Goal: Information Seeking & Learning: Learn about a topic

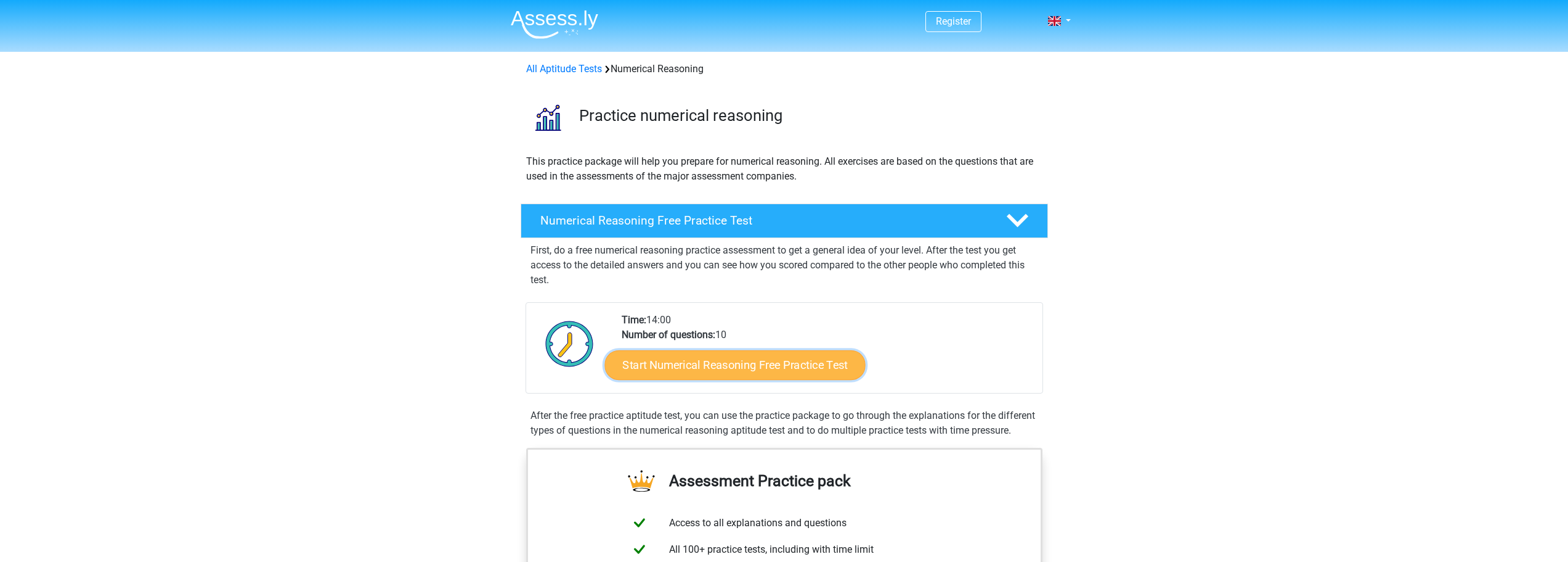
click at [671, 364] on link "Start Numerical Reasoning Free Practice Test" at bounding box center [735, 364] width 260 height 30
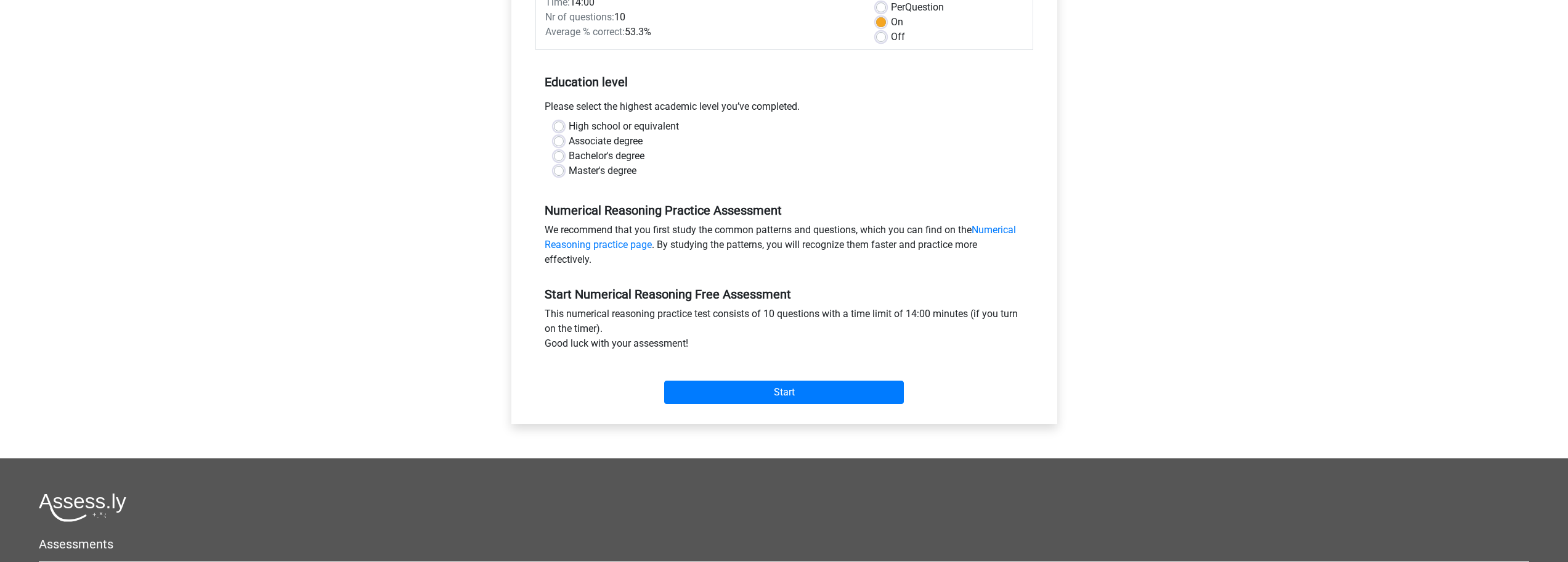
scroll to position [62, 0]
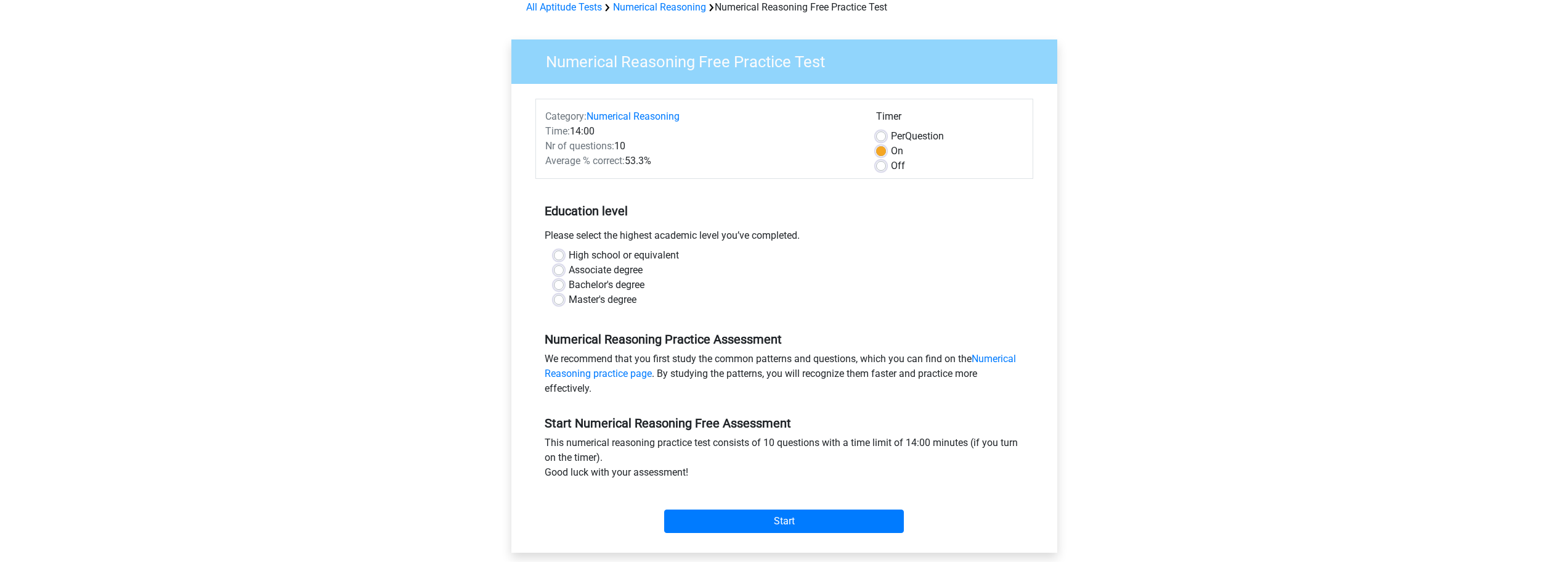
click at [569, 281] on label "Bachelor's degree" at bounding box center [607, 285] width 76 height 15
click at [560, 281] on input "Bachelor's degree" at bounding box center [559, 283] width 10 height 12
radio input "true"
click at [827, 523] on input "Start" at bounding box center [784, 521] width 240 height 23
click at [891, 166] on label "Off" at bounding box center [898, 166] width 14 height 15
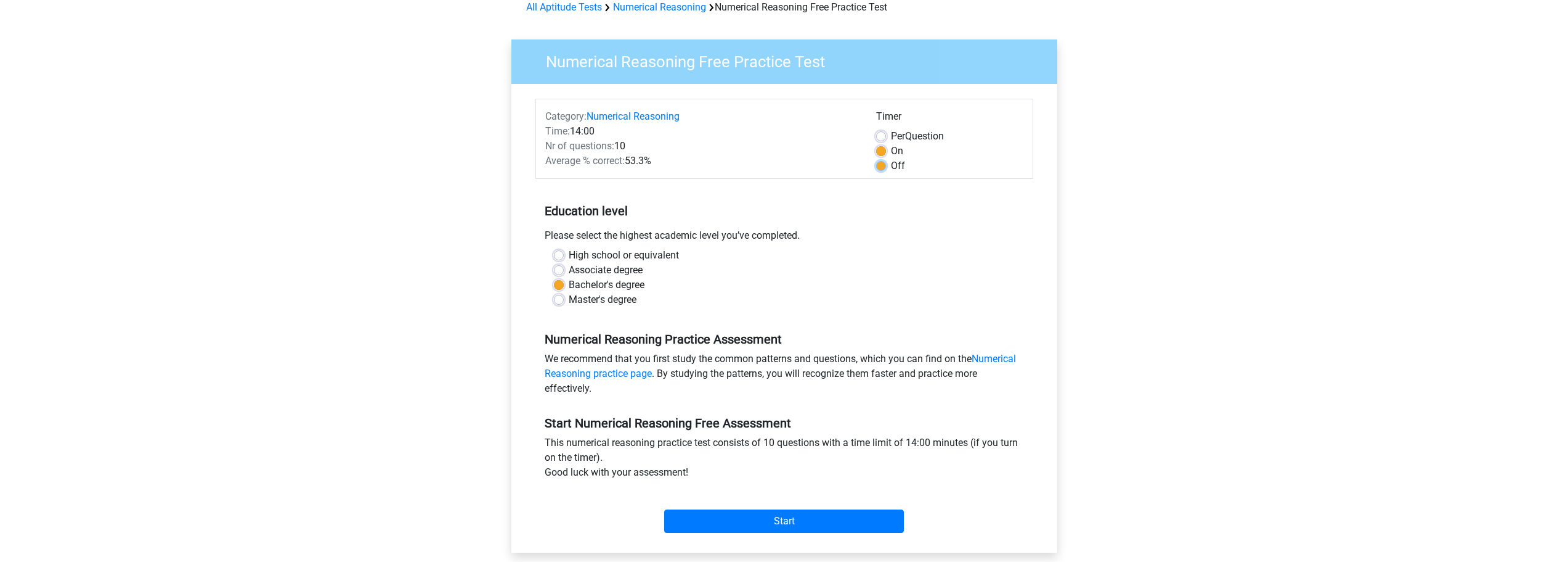
click at [881, 166] on input "Off" at bounding box center [881, 164] width 10 height 12
radio input "true"
click at [772, 522] on input "Start" at bounding box center [784, 521] width 240 height 23
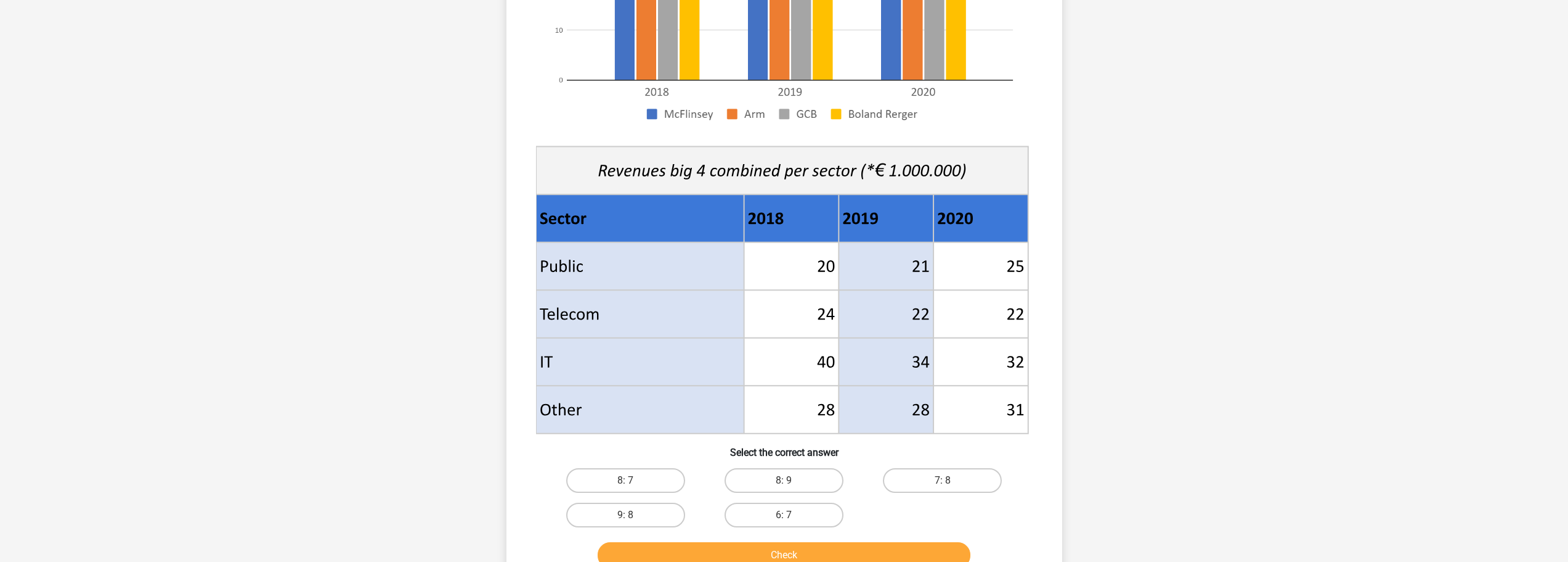
scroll to position [432, 0]
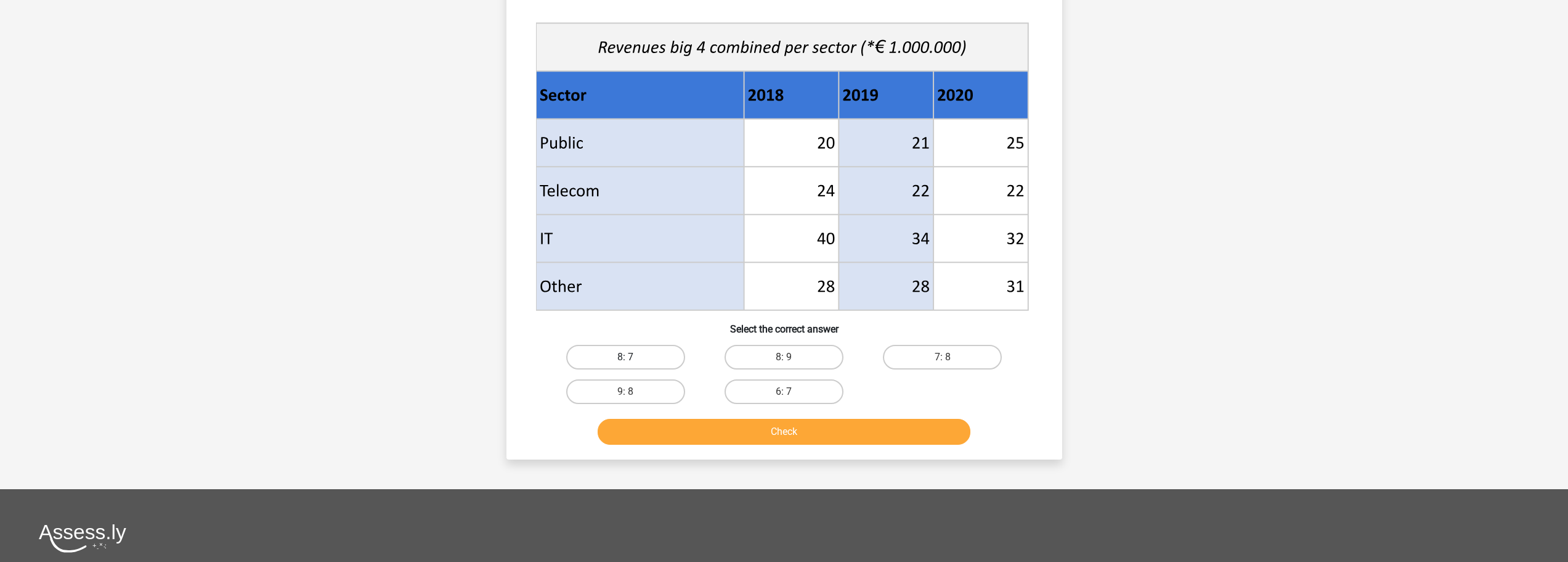
click at [652, 355] on label "8: 7" at bounding box center [625, 357] width 119 height 24
click at [634, 357] on input "8: 7" at bounding box center [629, 361] width 8 height 8
radio input "true"
click at [760, 430] on button "Check" at bounding box center [784, 432] width 373 height 26
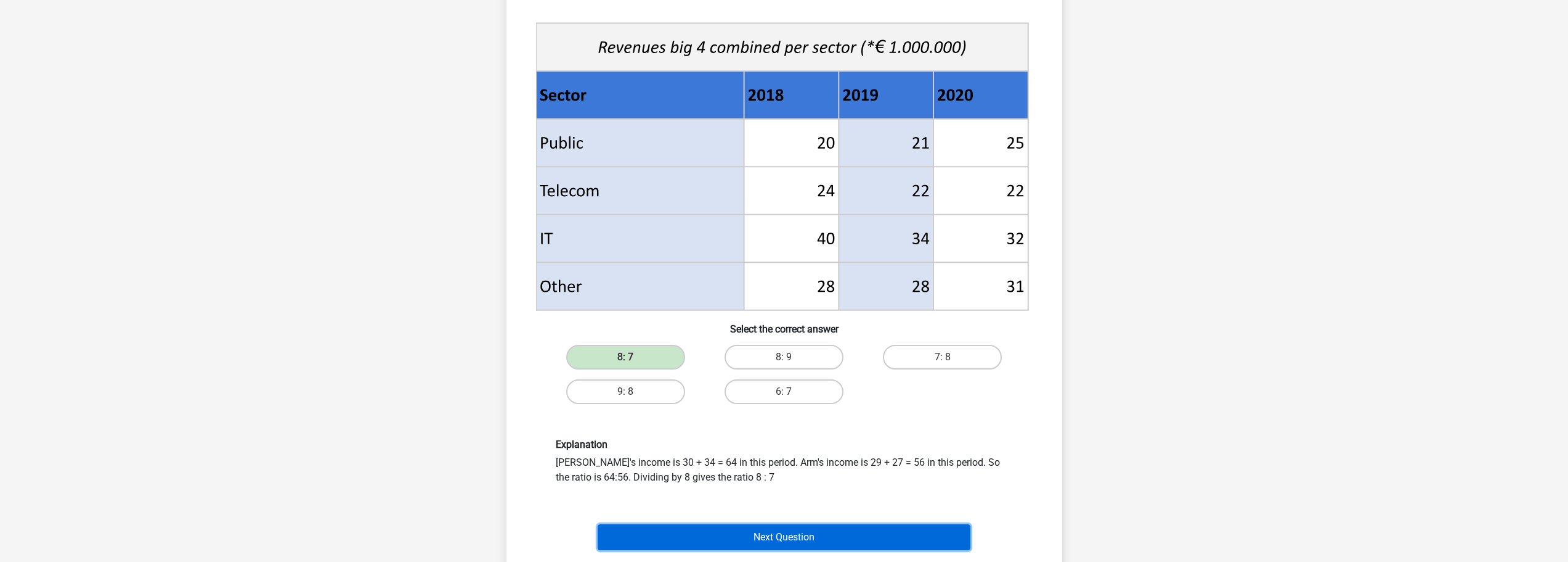
click at [800, 536] on button "Next Question" at bounding box center [784, 538] width 373 height 26
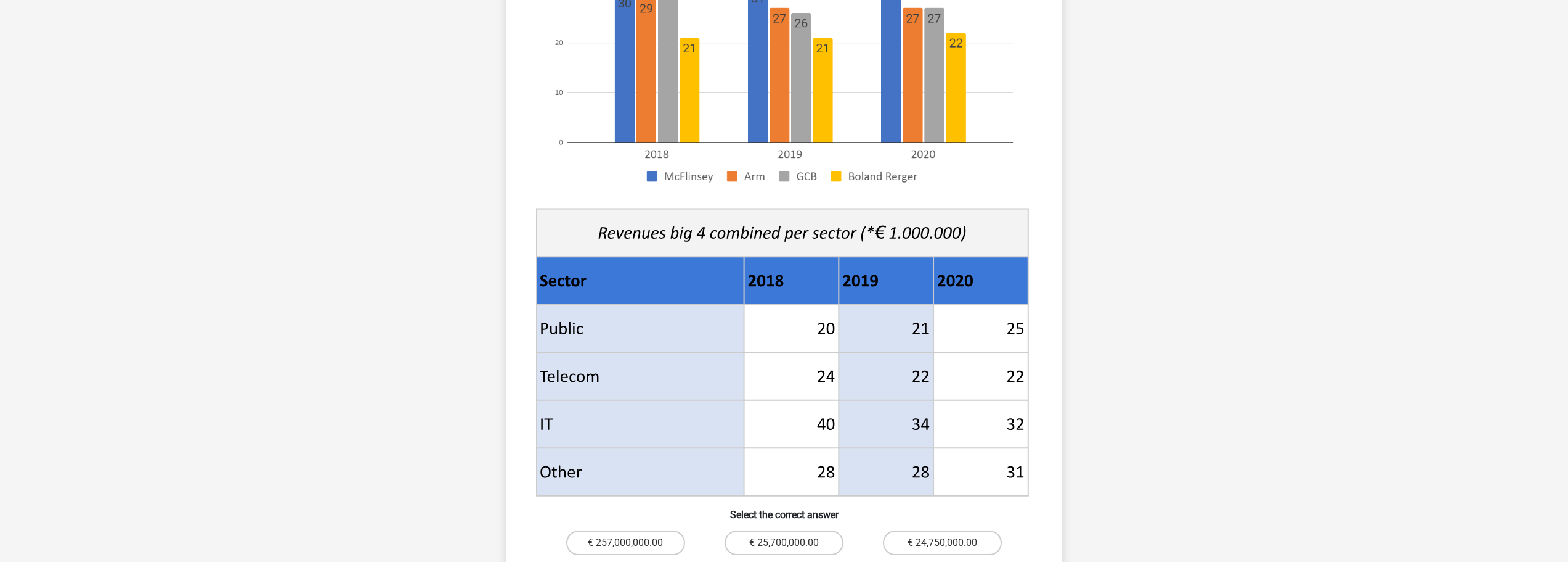
scroll to position [370, 0]
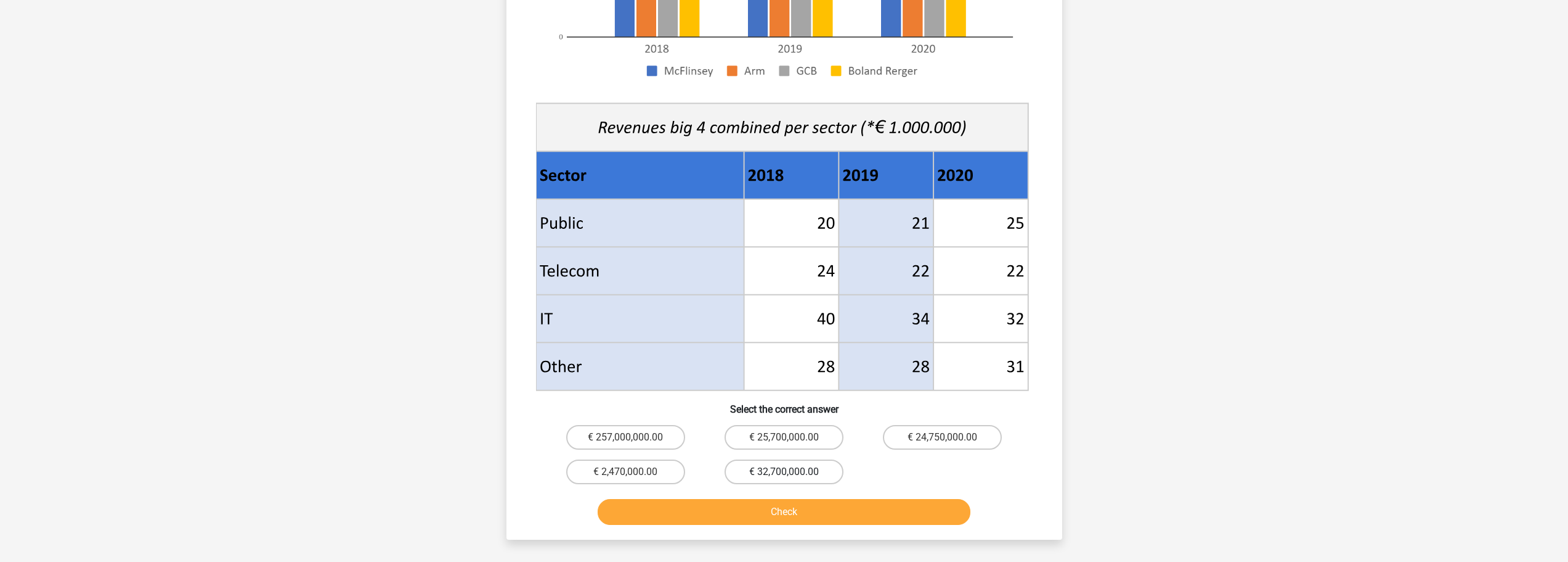
click at [809, 467] on label "€ 32,700,000.00" at bounding box center [784, 471] width 119 height 24
click at [792, 472] on input "€ 32,700,000.00" at bounding box center [787, 476] width 8 height 8
radio input "true"
click at [820, 511] on button "Check" at bounding box center [784, 512] width 373 height 26
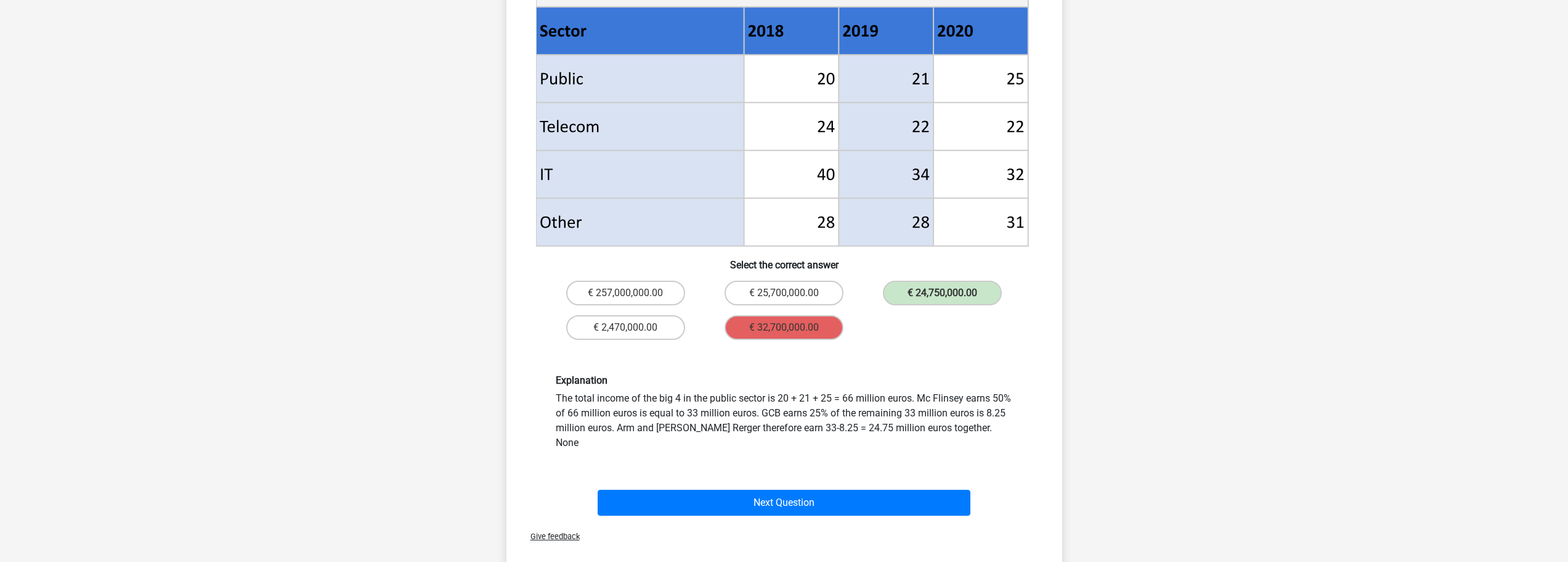
scroll to position [616, 0]
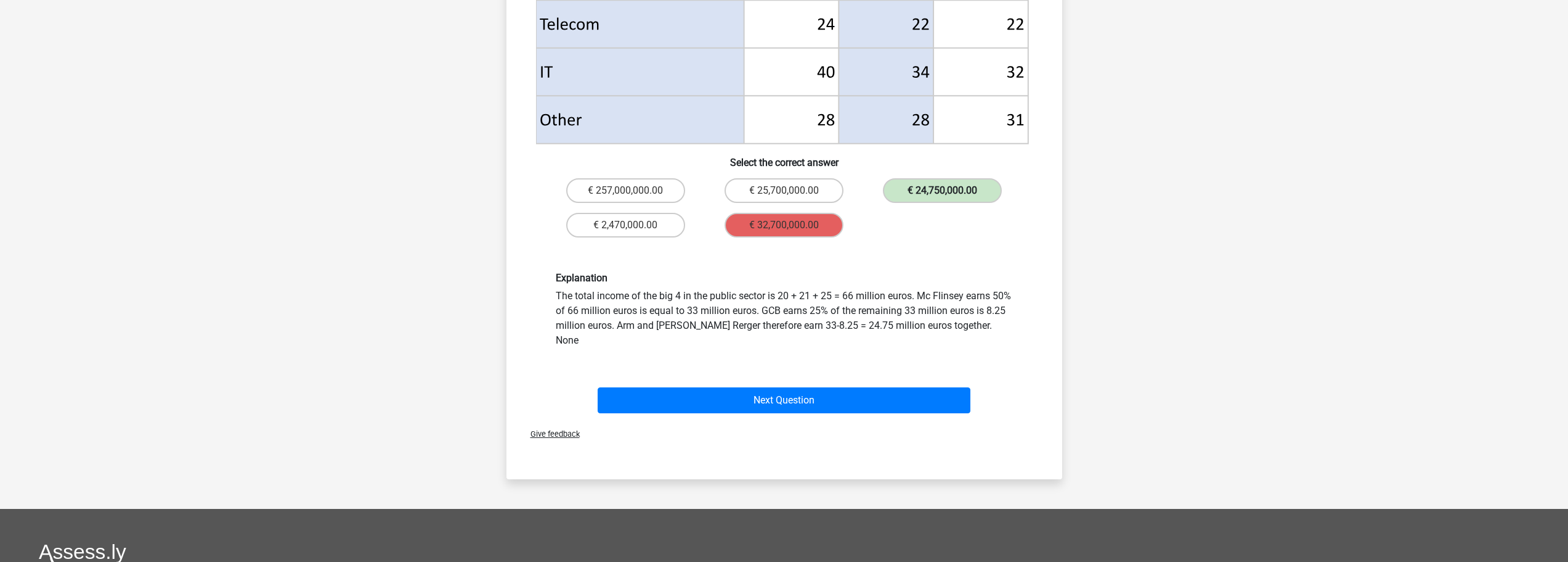
click at [952, 196] on label "€ 24,750,000.00" at bounding box center [942, 190] width 119 height 24
click at [840, 387] on button "Next Question" at bounding box center [784, 400] width 373 height 26
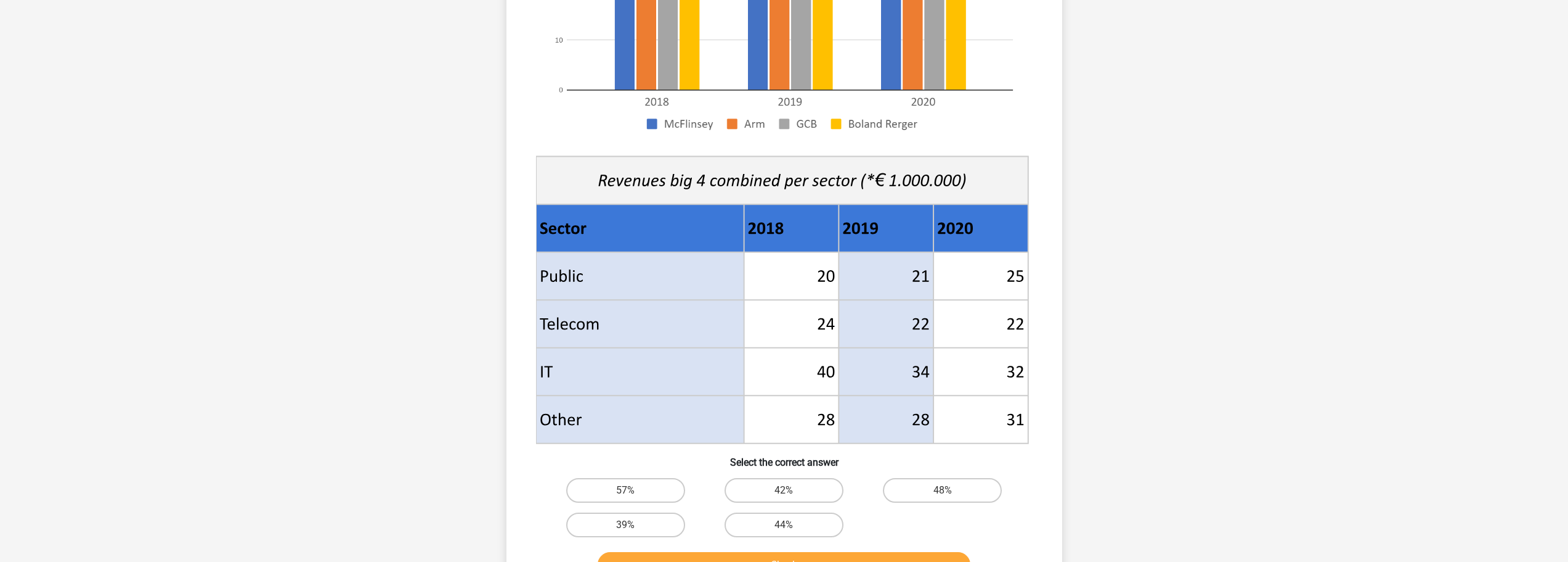
scroll to position [370, 0]
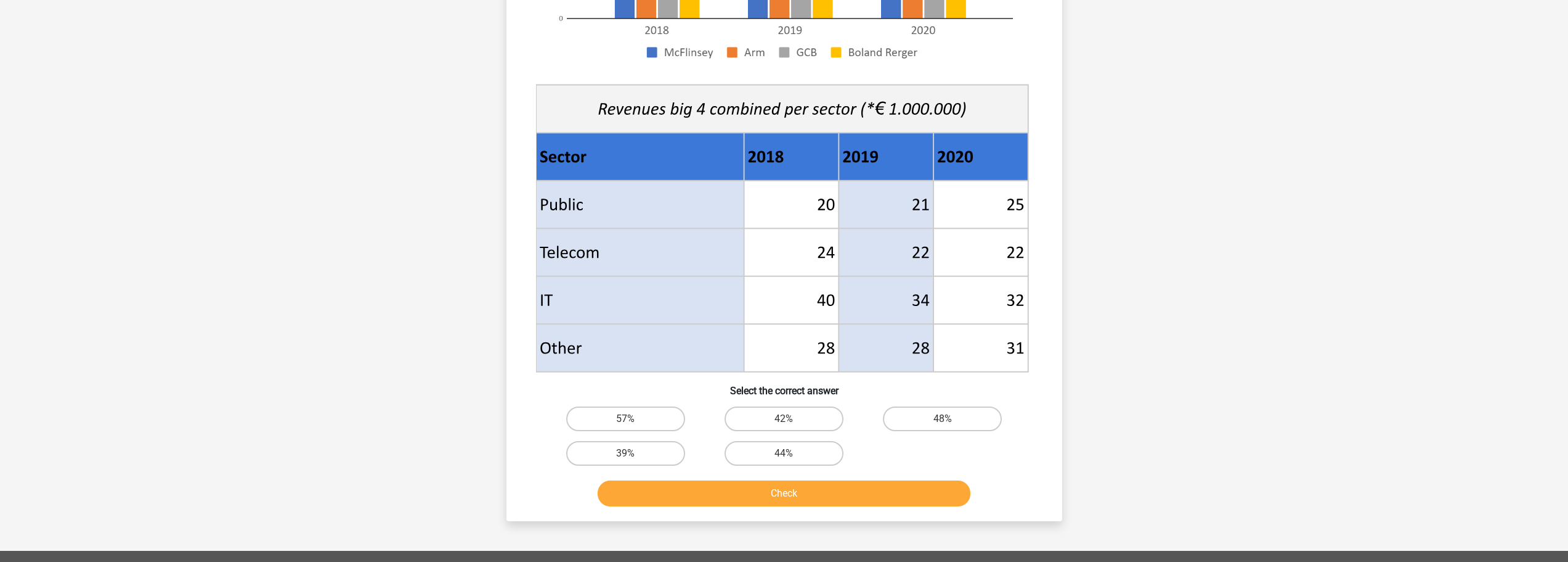
drag, startPoint x: 912, startPoint y: 415, endPoint x: 901, endPoint y: 440, distance: 27.3
click at [912, 414] on label "48%" at bounding box center [942, 419] width 119 height 24
click at [943, 419] on input "48%" at bounding box center [946, 422] width 8 height 8
radio input "true"
click at [873, 495] on button "Check" at bounding box center [784, 494] width 373 height 26
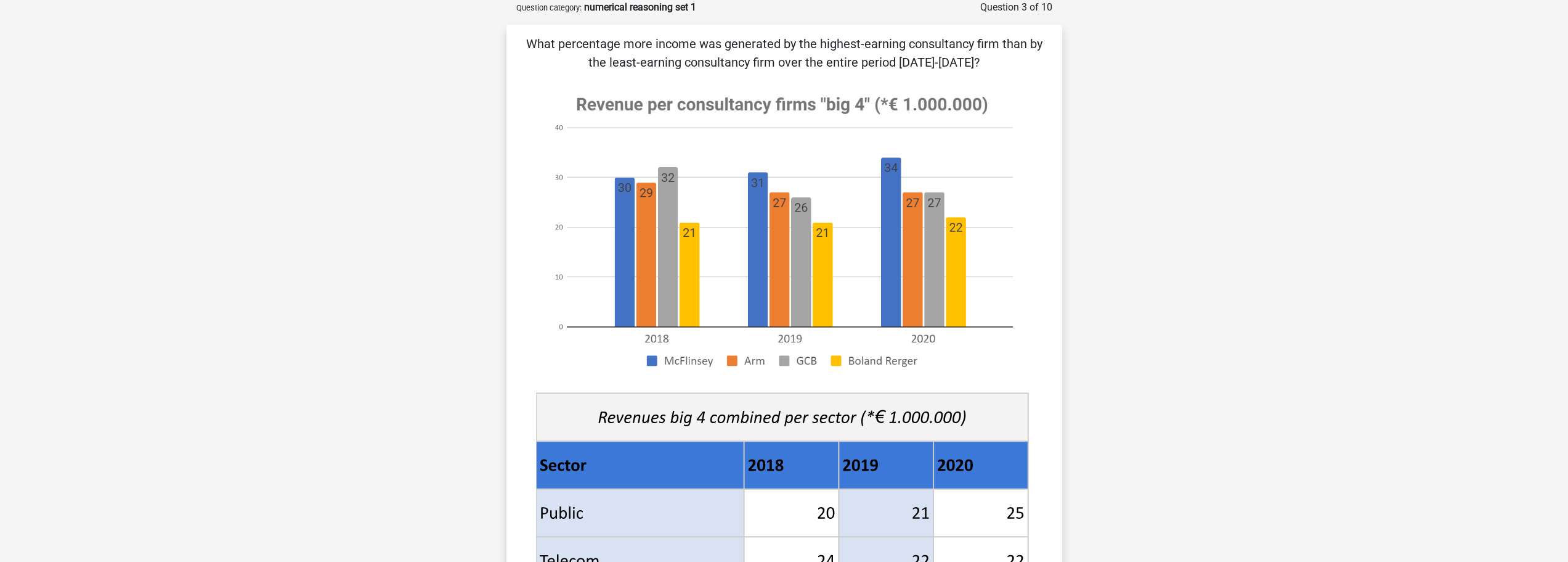
scroll to position [124, 0]
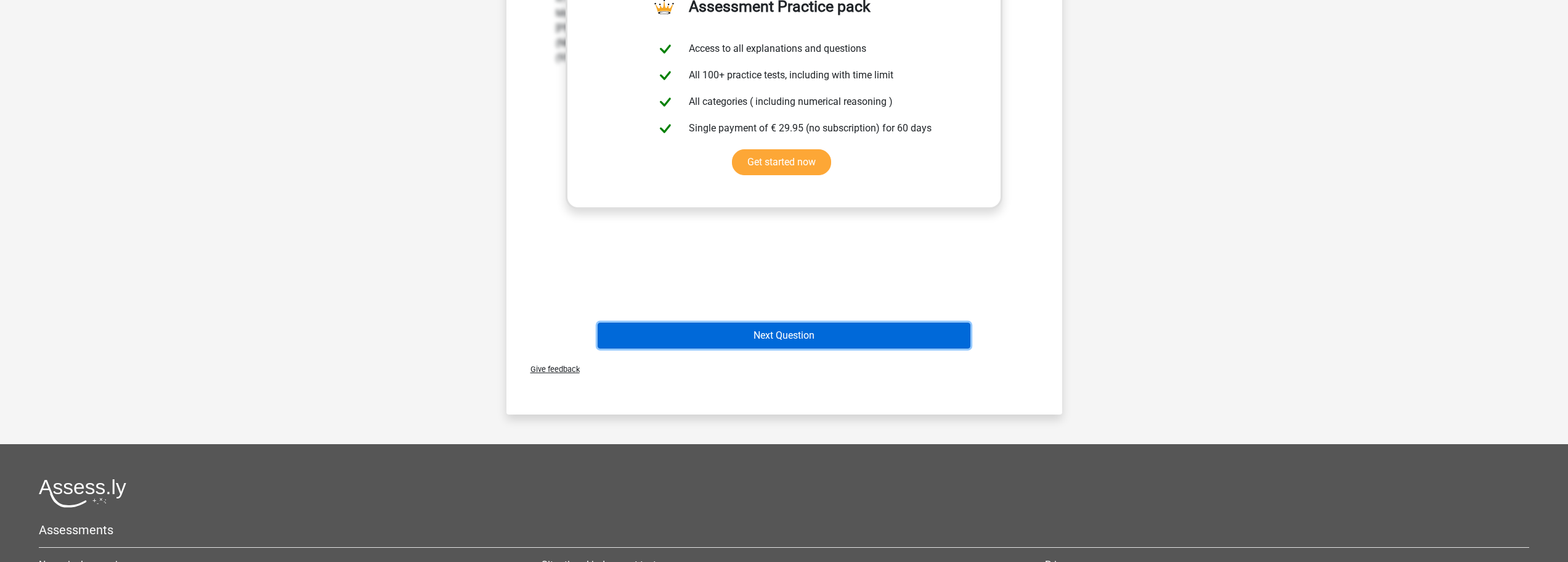
click at [806, 330] on button "Next Question" at bounding box center [784, 335] width 373 height 26
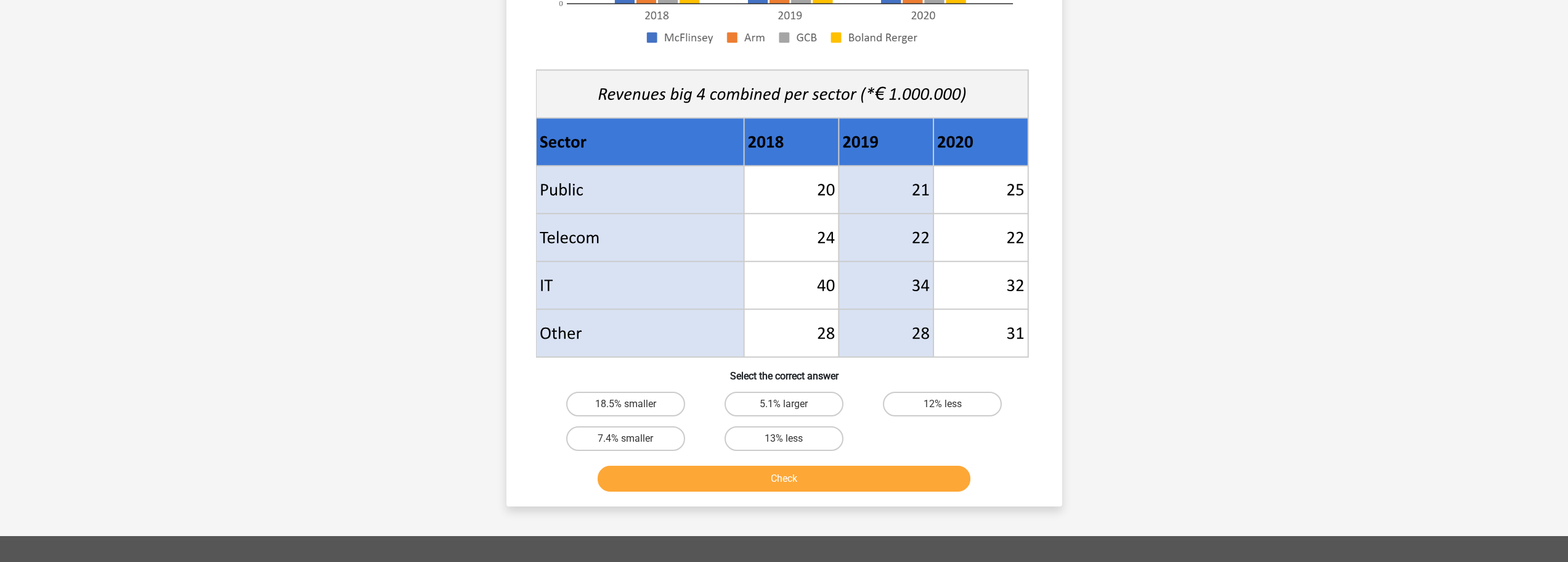
scroll to position [370, 0]
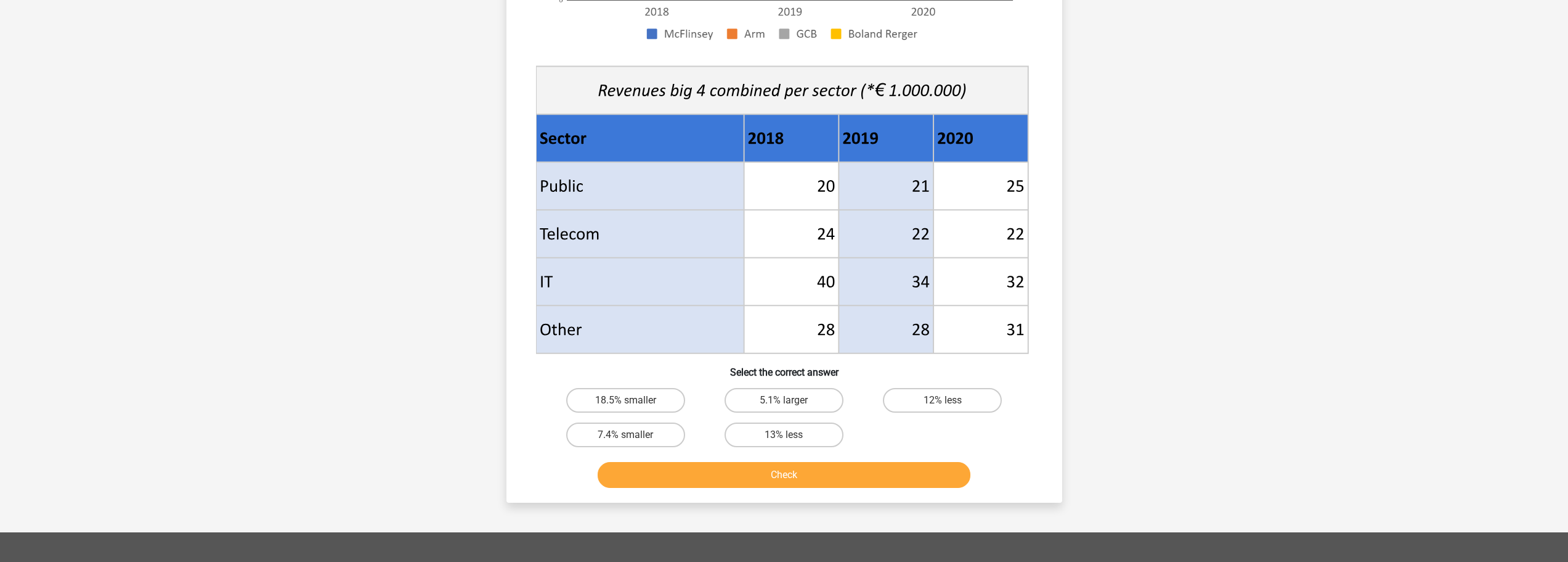
click at [865, 476] on button "Check" at bounding box center [784, 475] width 373 height 26
click at [791, 398] on label "5.1% larger" at bounding box center [784, 400] width 119 height 24
click at [791, 400] on input "5.1% larger" at bounding box center [787, 404] width 8 height 8
radio input "true"
click at [825, 472] on button "Check" at bounding box center [784, 475] width 373 height 26
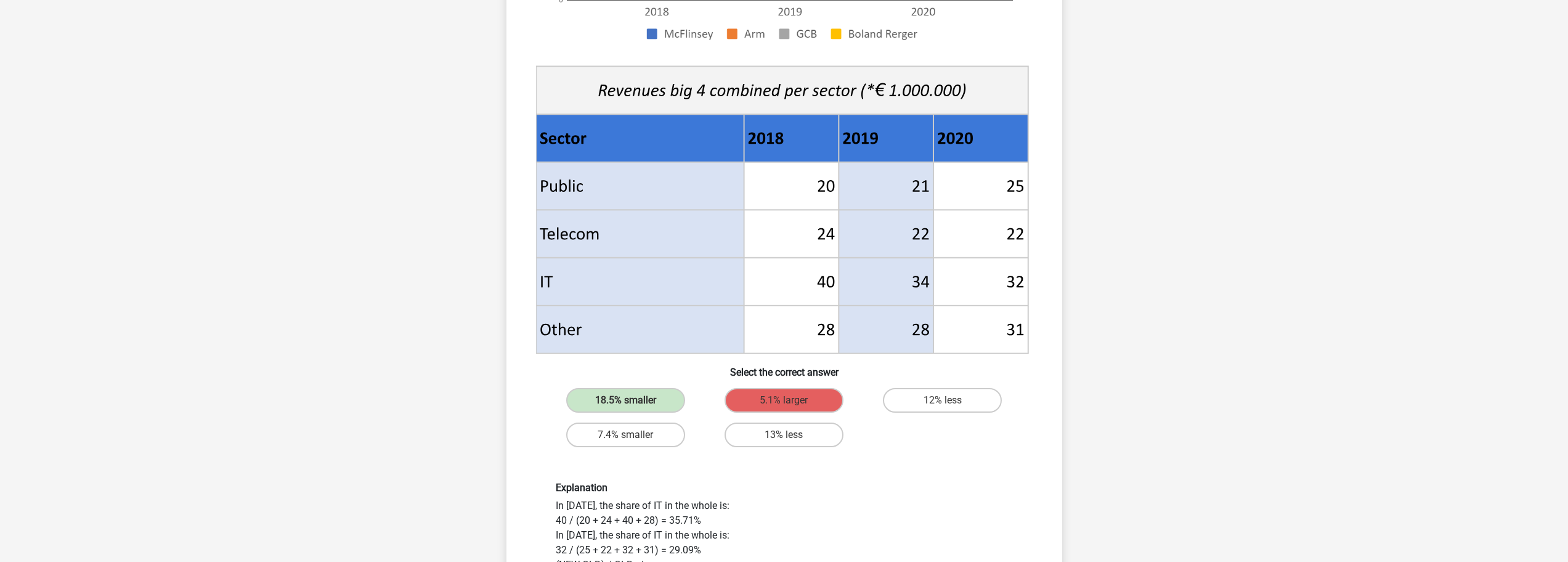
scroll to position [494, 0]
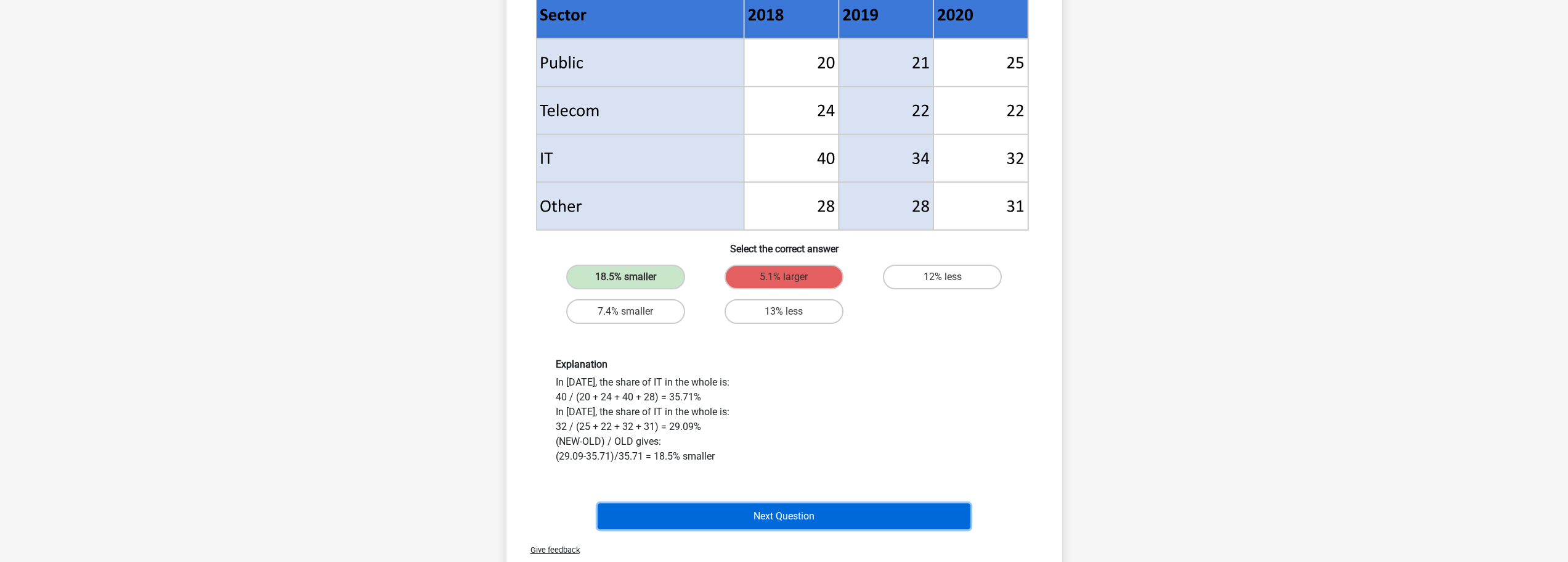
click at [774, 507] on button "Next Question" at bounding box center [784, 516] width 373 height 26
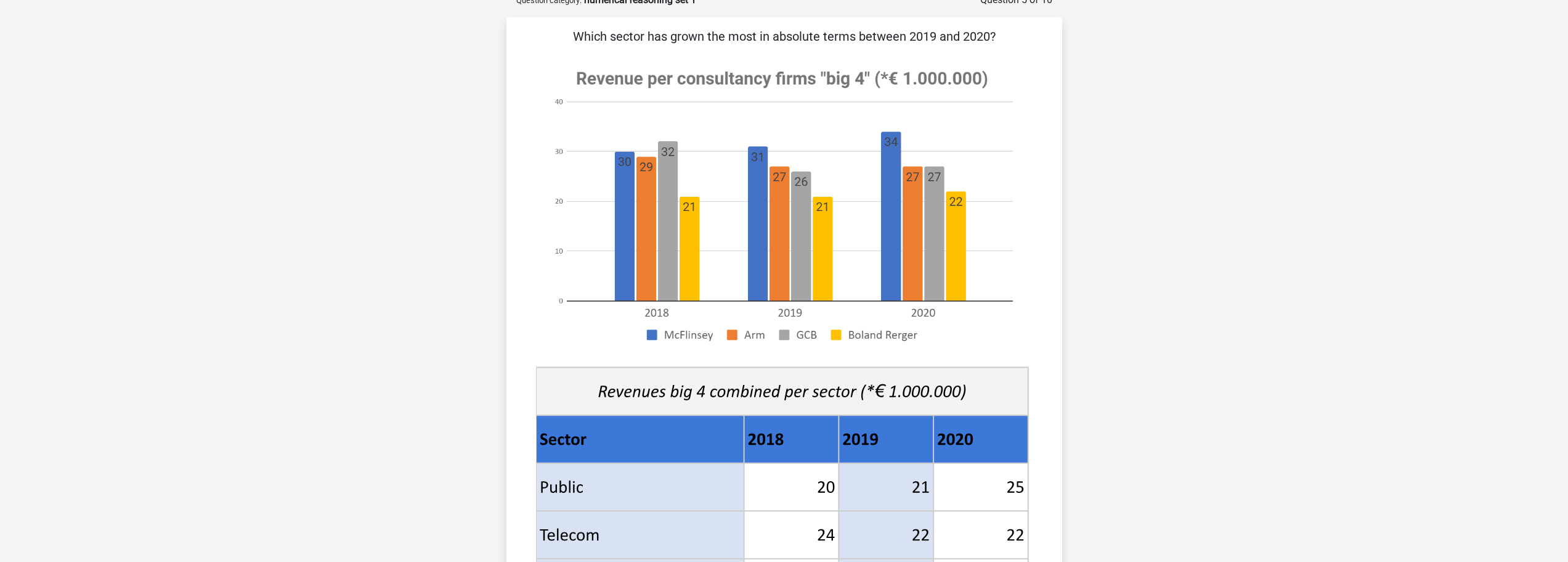
scroll to position [62, 0]
